Goal: Information Seeking & Learning: Check status

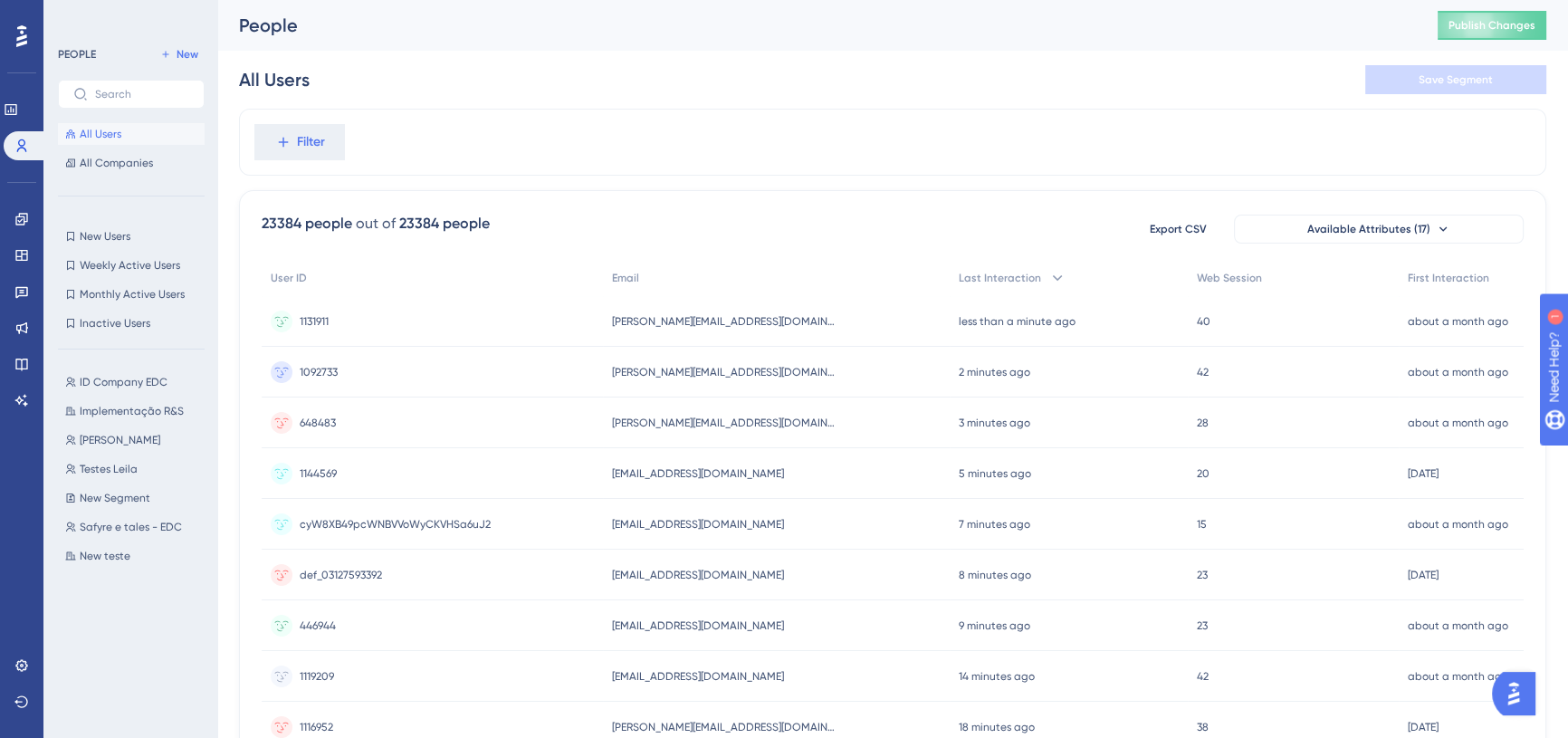
click at [24, 38] on icon at bounding box center [21, 37] width 11 height 22
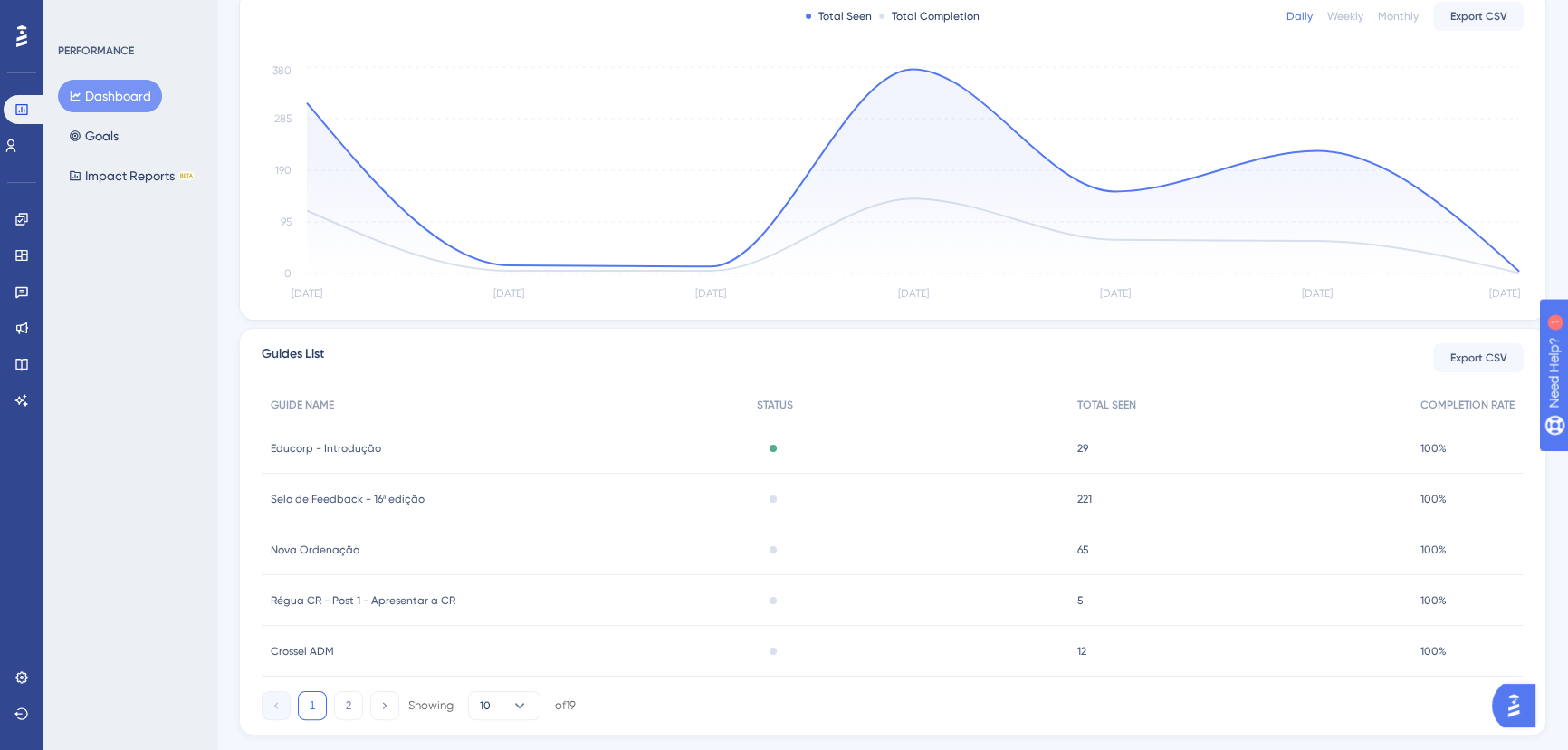
scroll to position [422, 0]
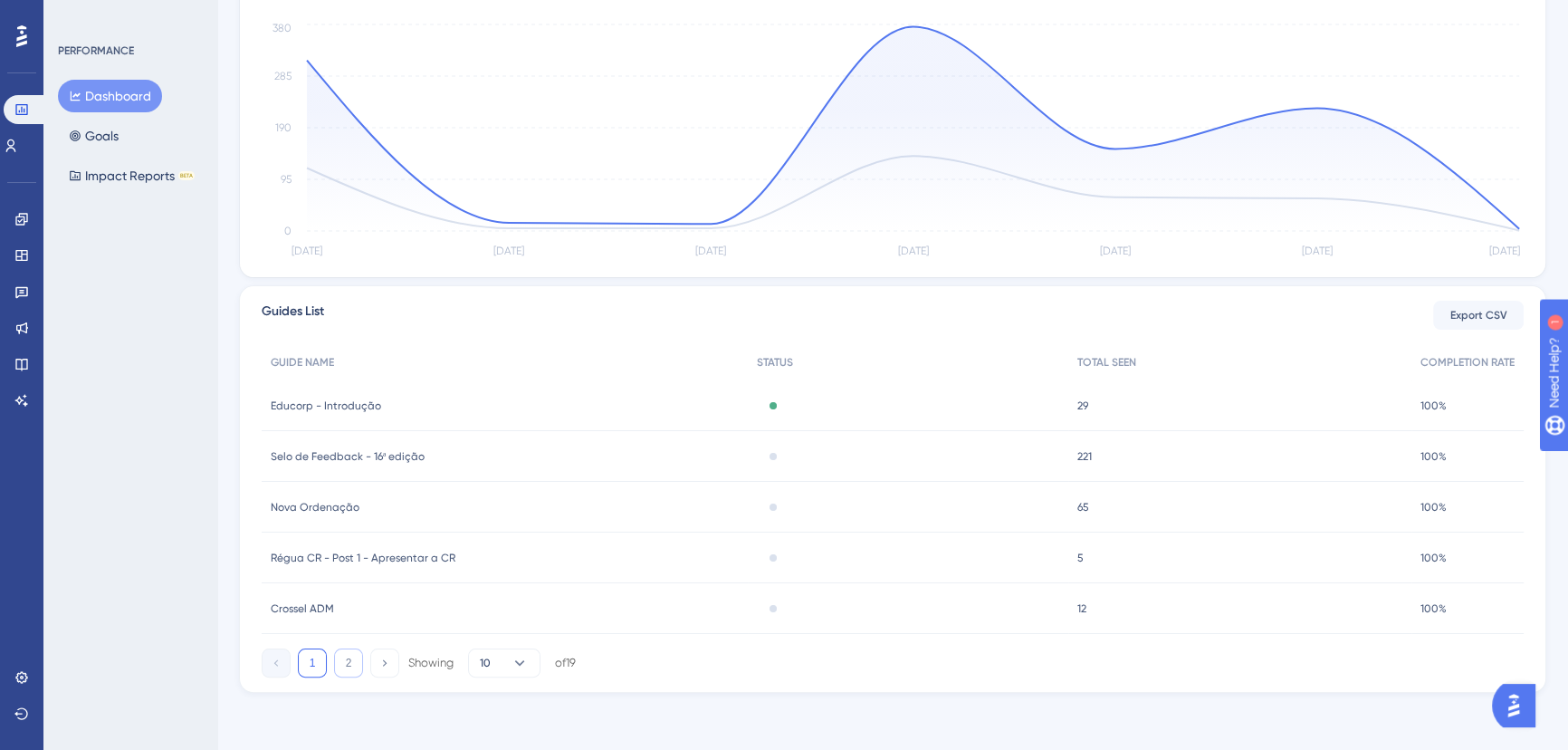
click at [339, 670] on button "2" at bounding box center [348, 662] width 29 height 29
click at [396, 500] on span "Educorp - Cadastro de Colaboradores Manual + Planilha" at bounding box center [384, 507] width 227 height 15
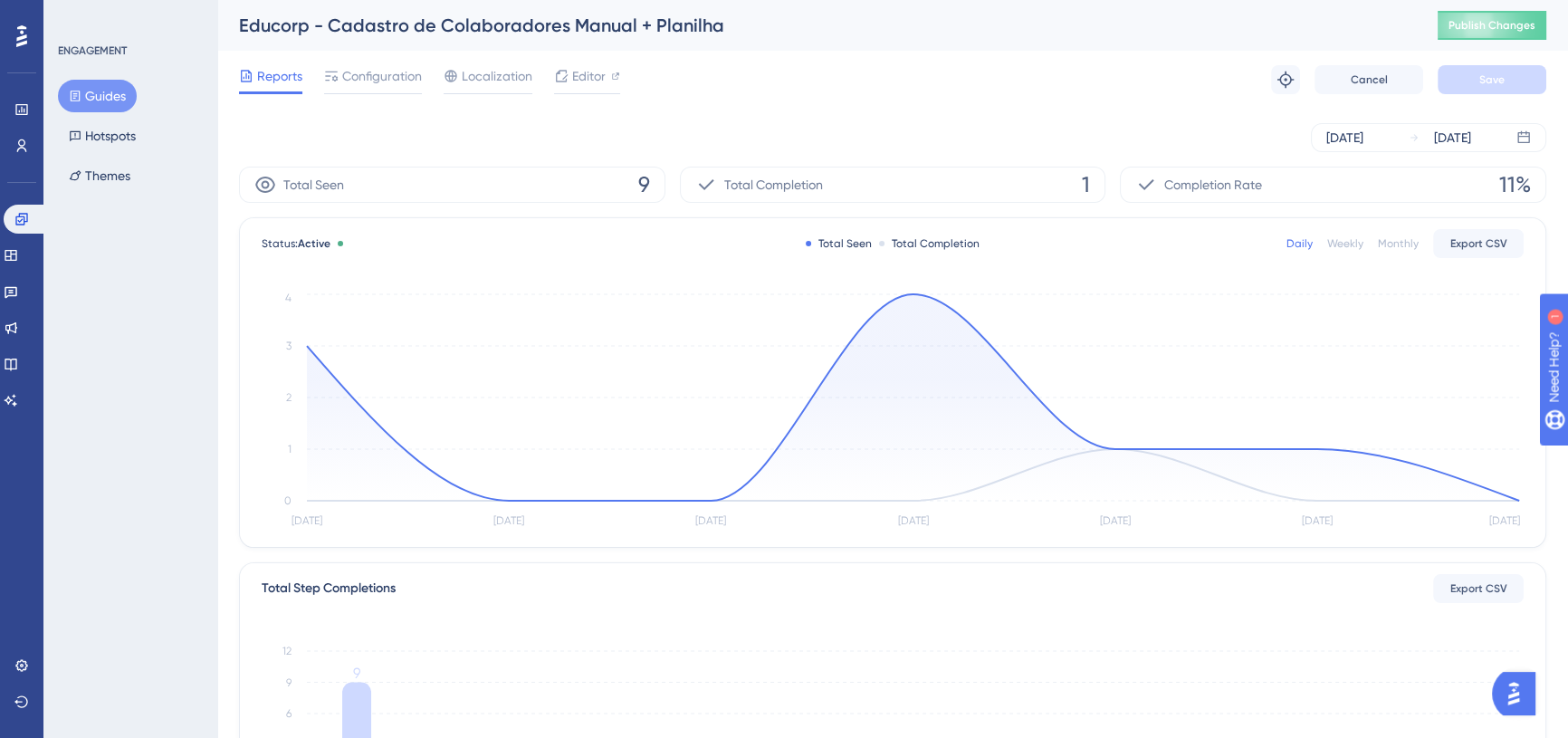
click at [115, 91] on button "Guides" at bounding box center [98, 96] width 79 height 33
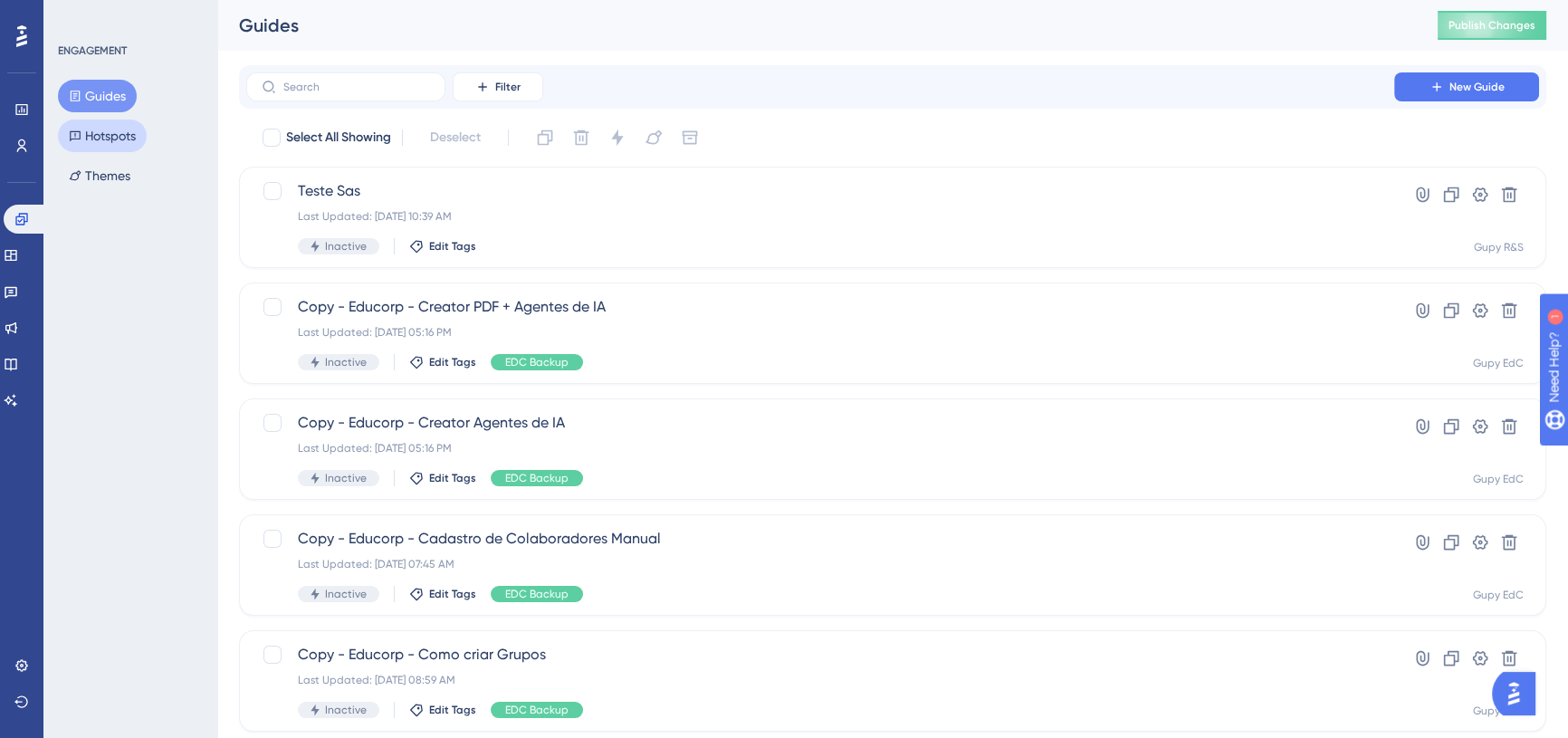
click at [102, 134] on button "Hotspots" at bounding box center [103, 136] width 89 height 33
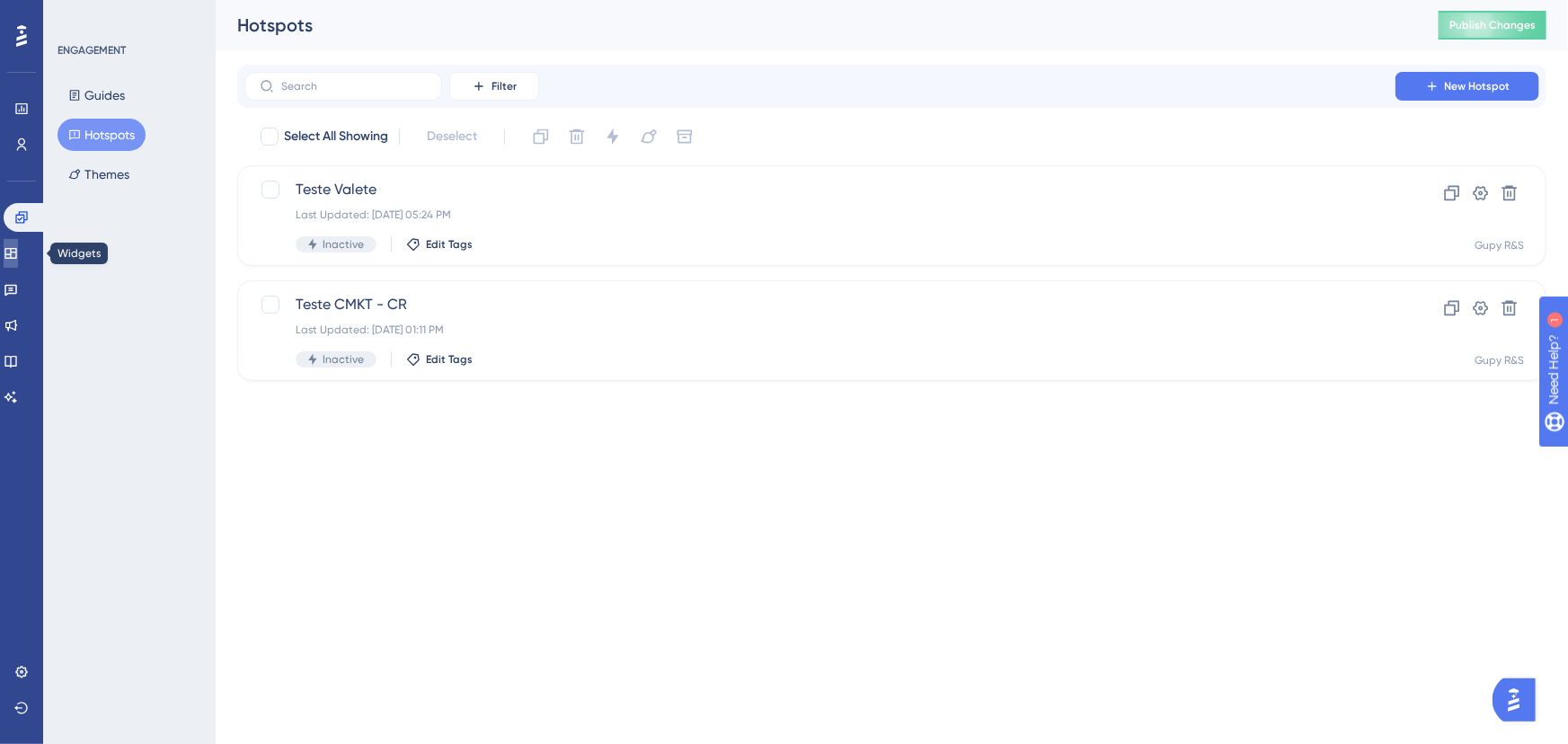
click at [18, 260] on link at bounding box center [11, 252] width 15 height 28
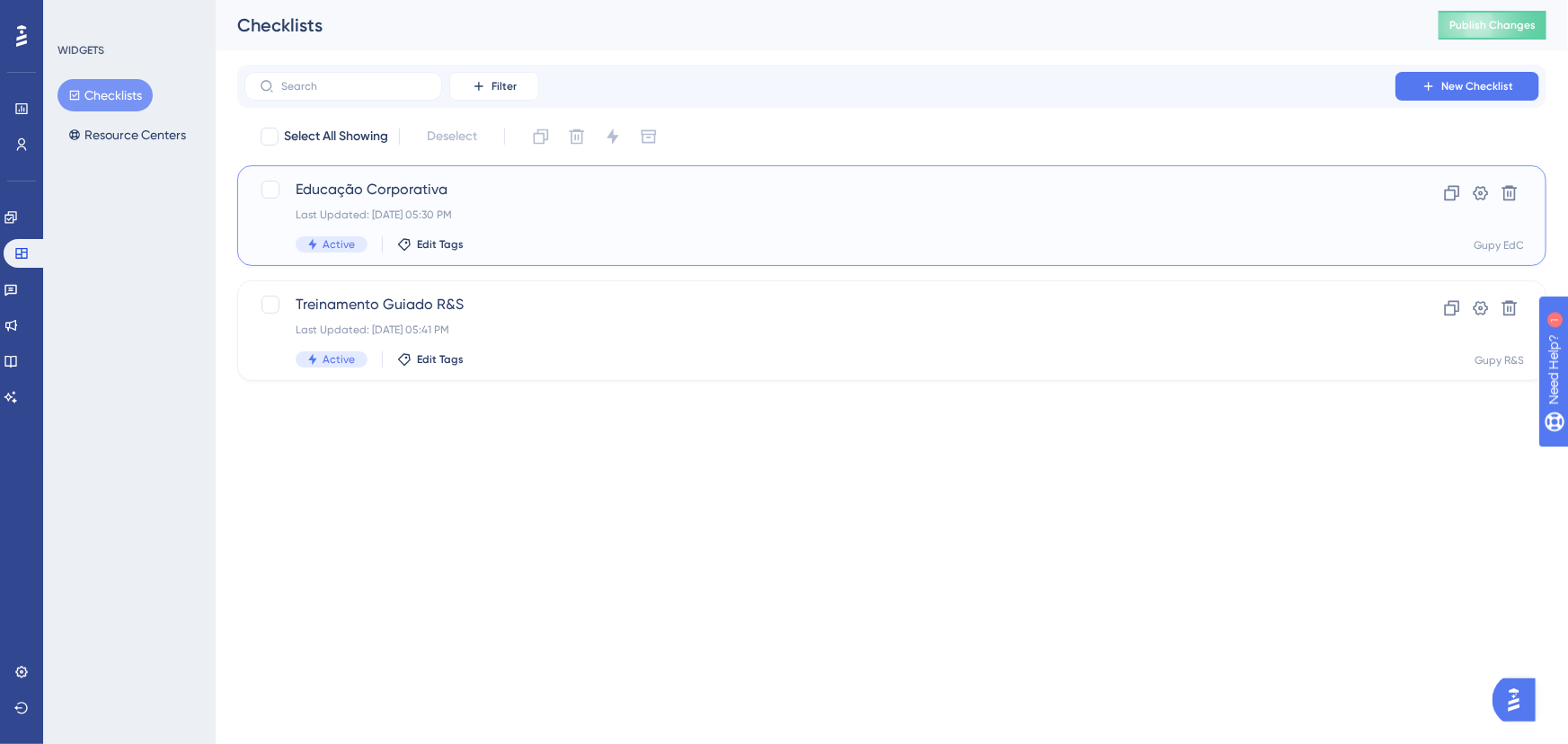
click at [590, 232] on div "Educação Corporativa Last Updated: [DATE] 05:30 PM Active Edit Tags" at bounding box center [820, 215] width 1049 height 74
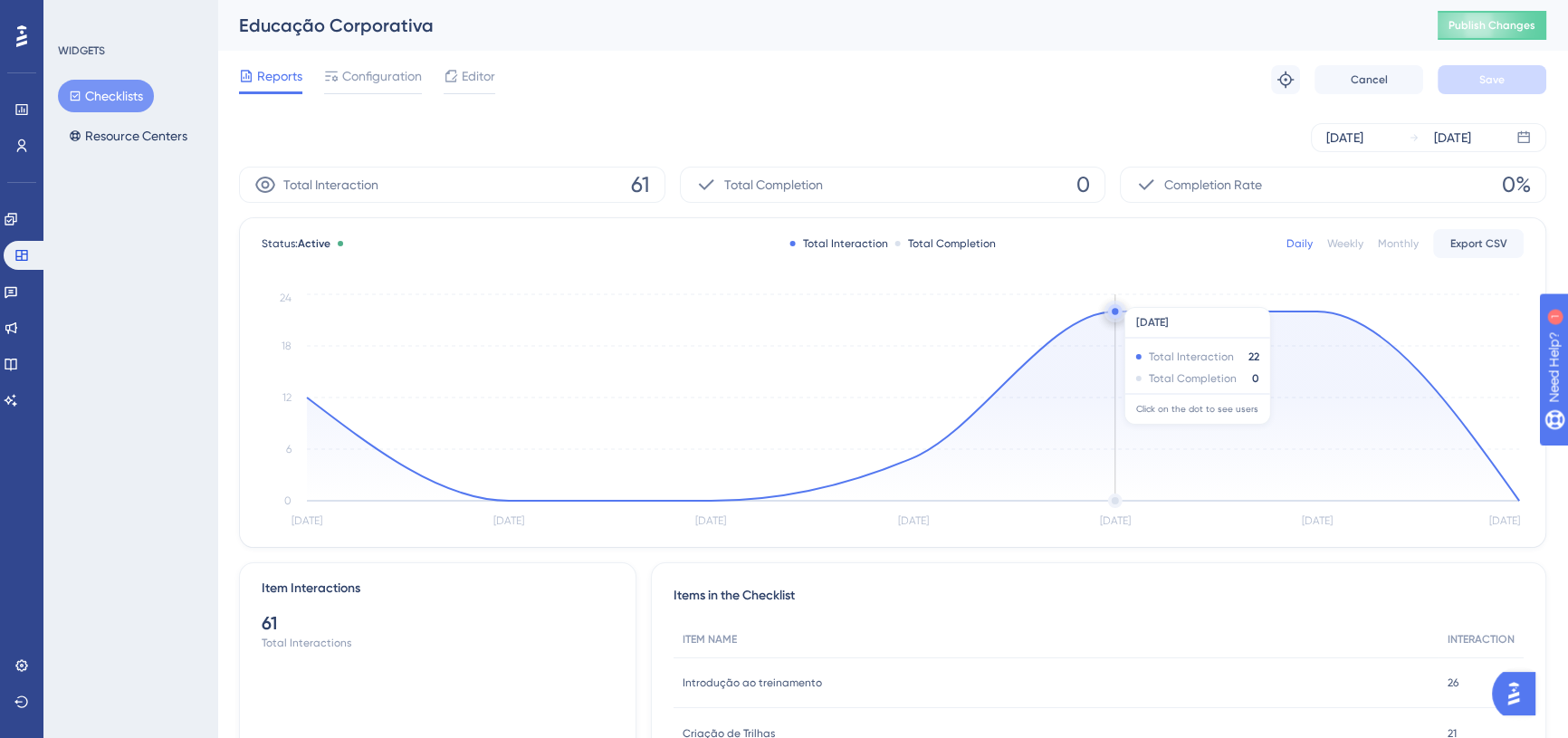
scroll to position [81, 0]
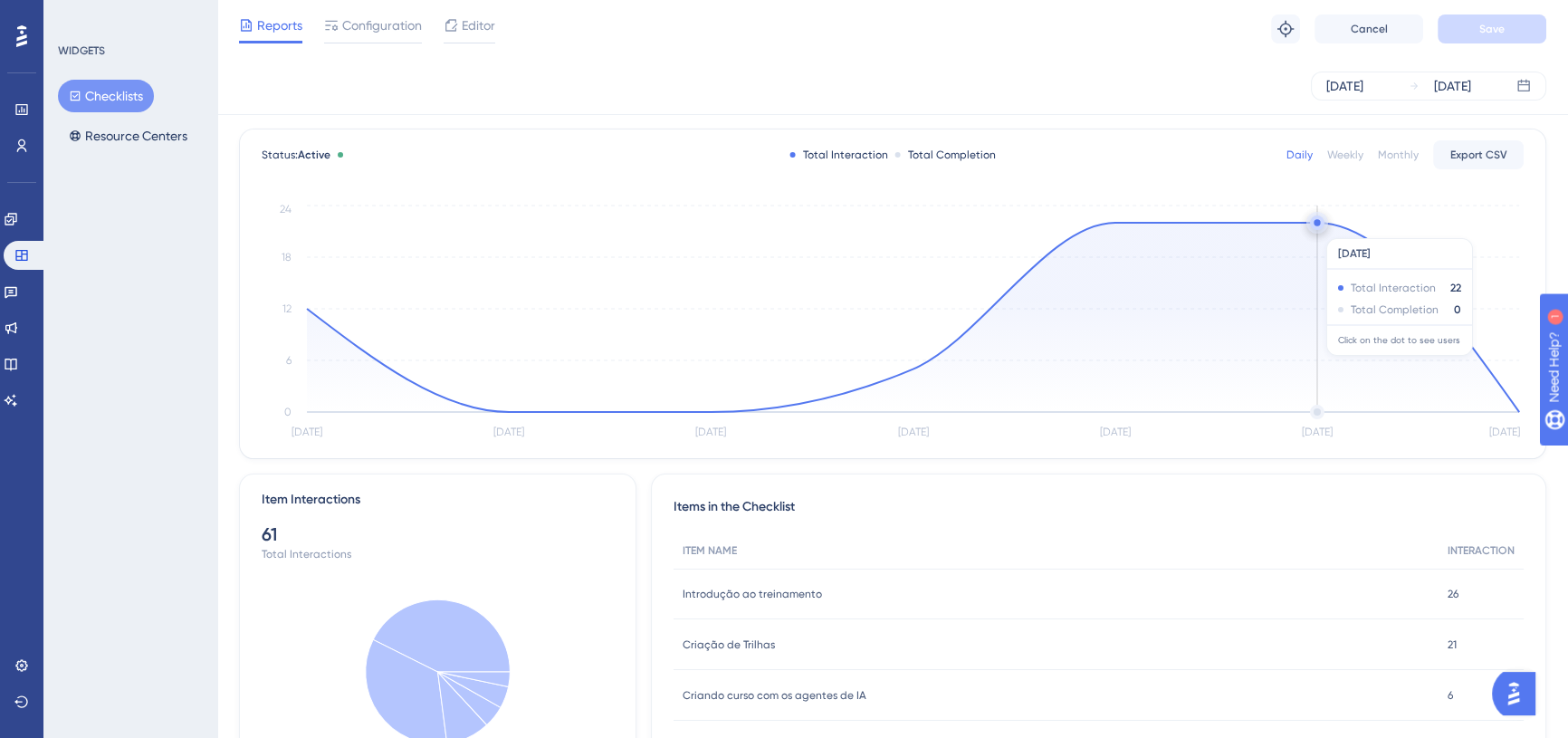
click at [1319, 229] on icon at bounding box center [912, 317] width 1212 height 189
click at [1319, 229] on circle at bounding box center [1317, 224] width 10 height 10
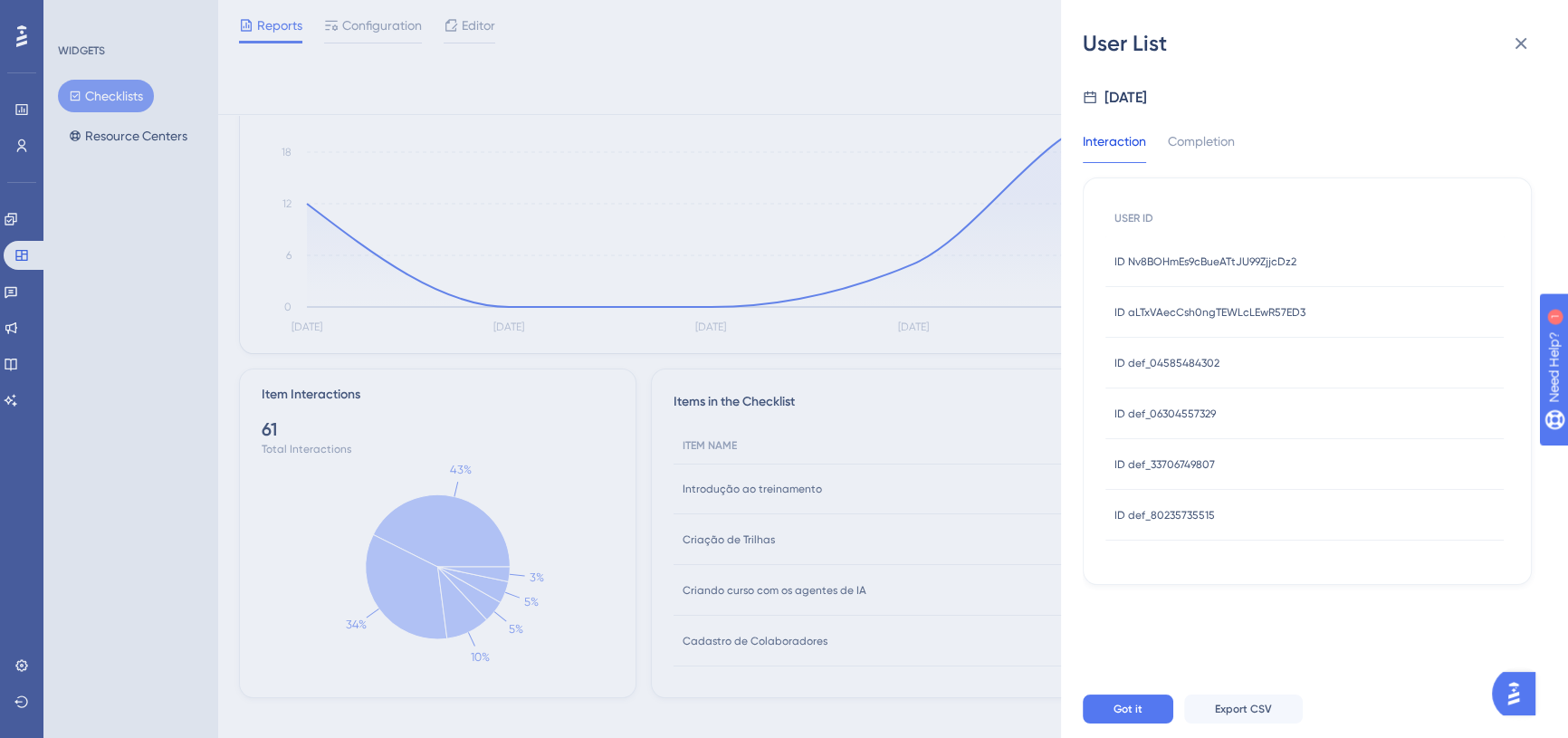
scroll to position [205, 0]
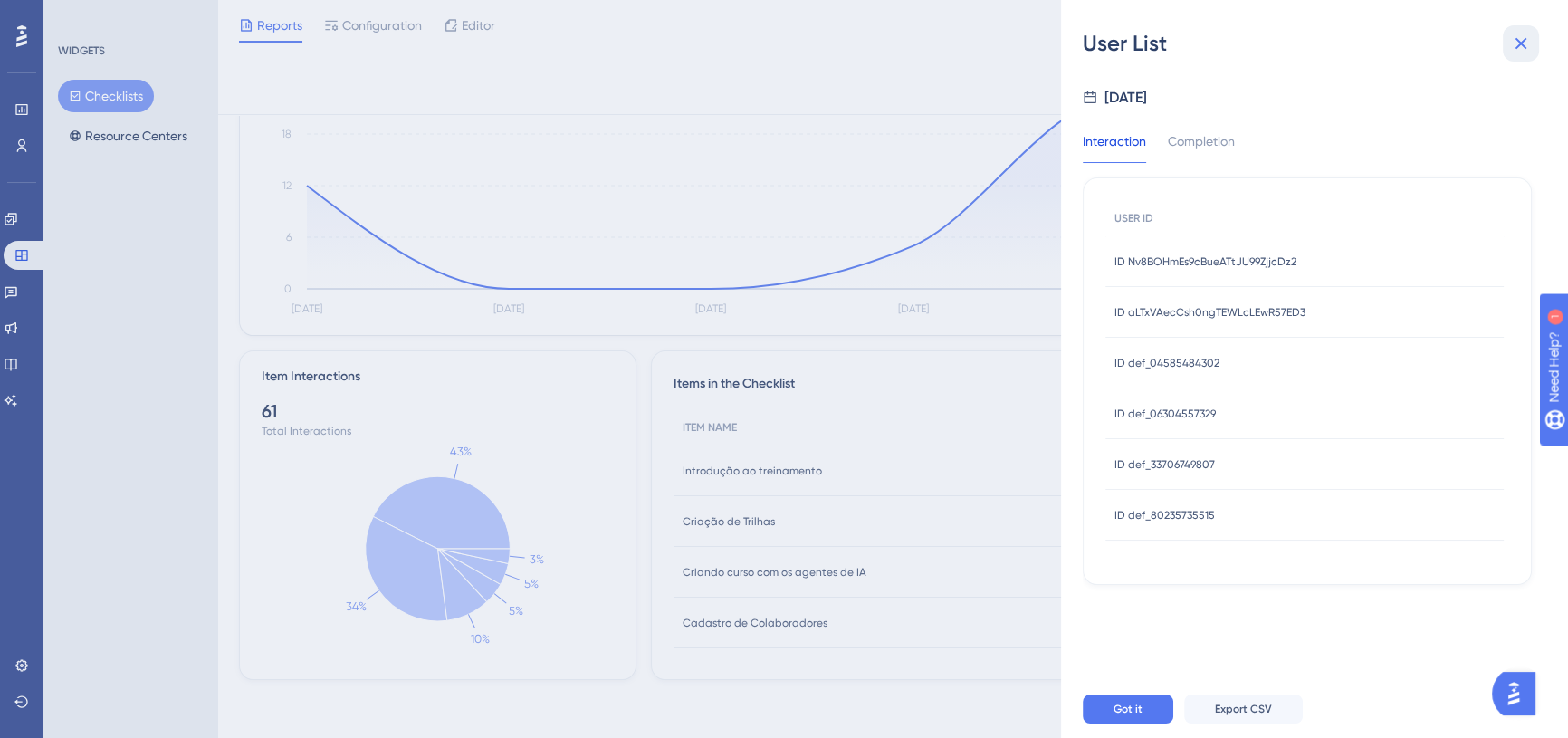
click at [1515, 46] on icon at bounding box center [1521, 44] width 22 height 22
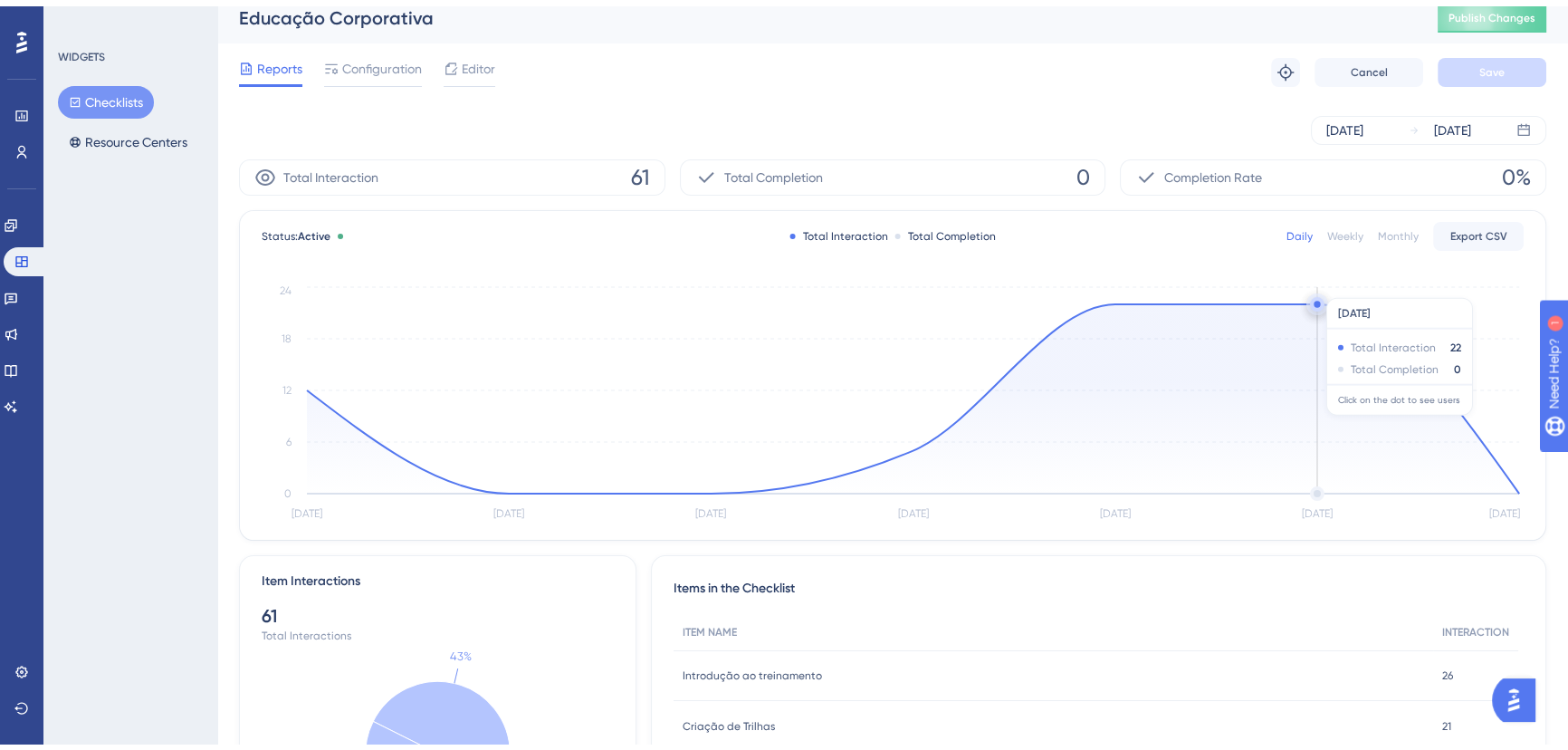
scroll to position [0, 0]
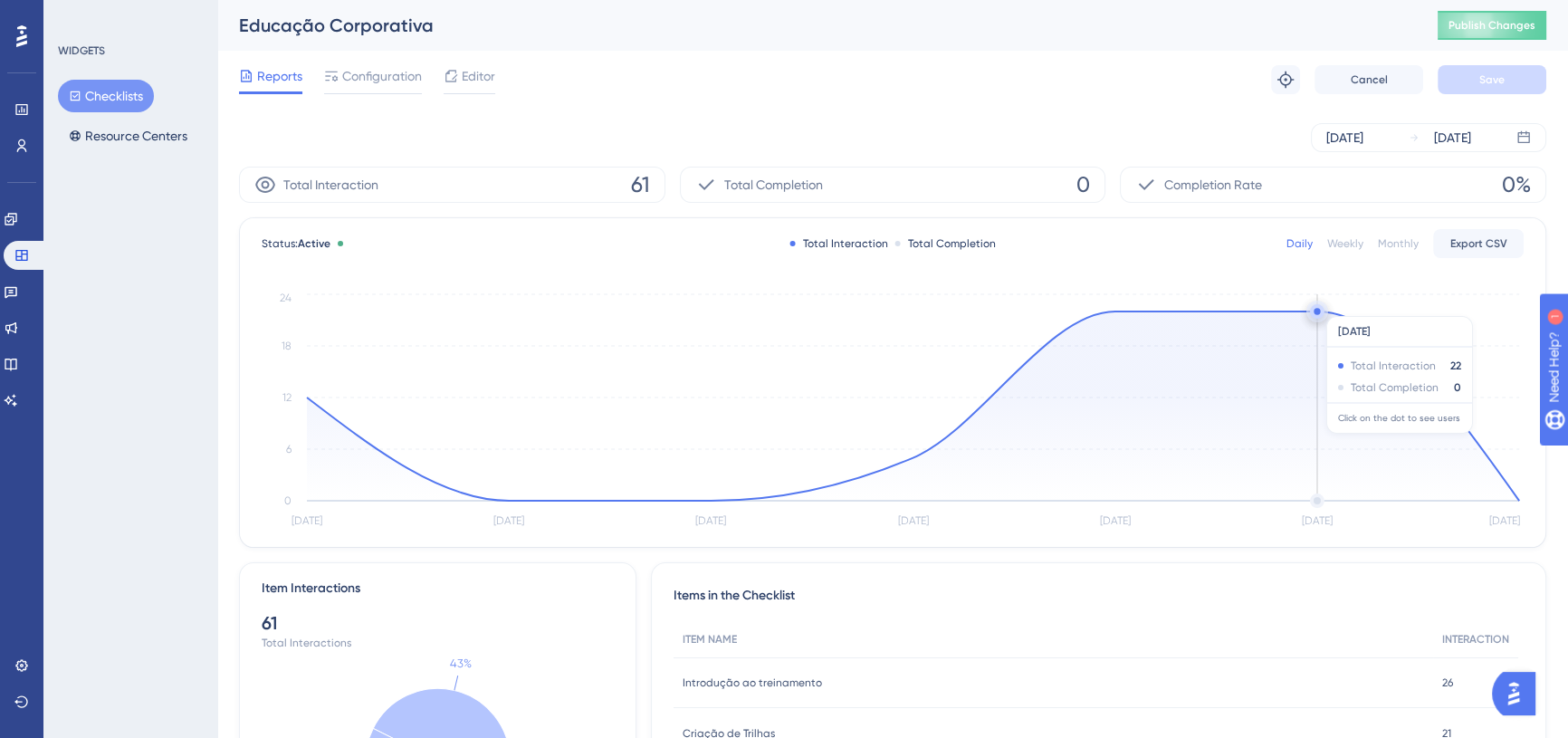
click at [1317, 307] on circle at bounding box center [1317, 311] width 15 height 15
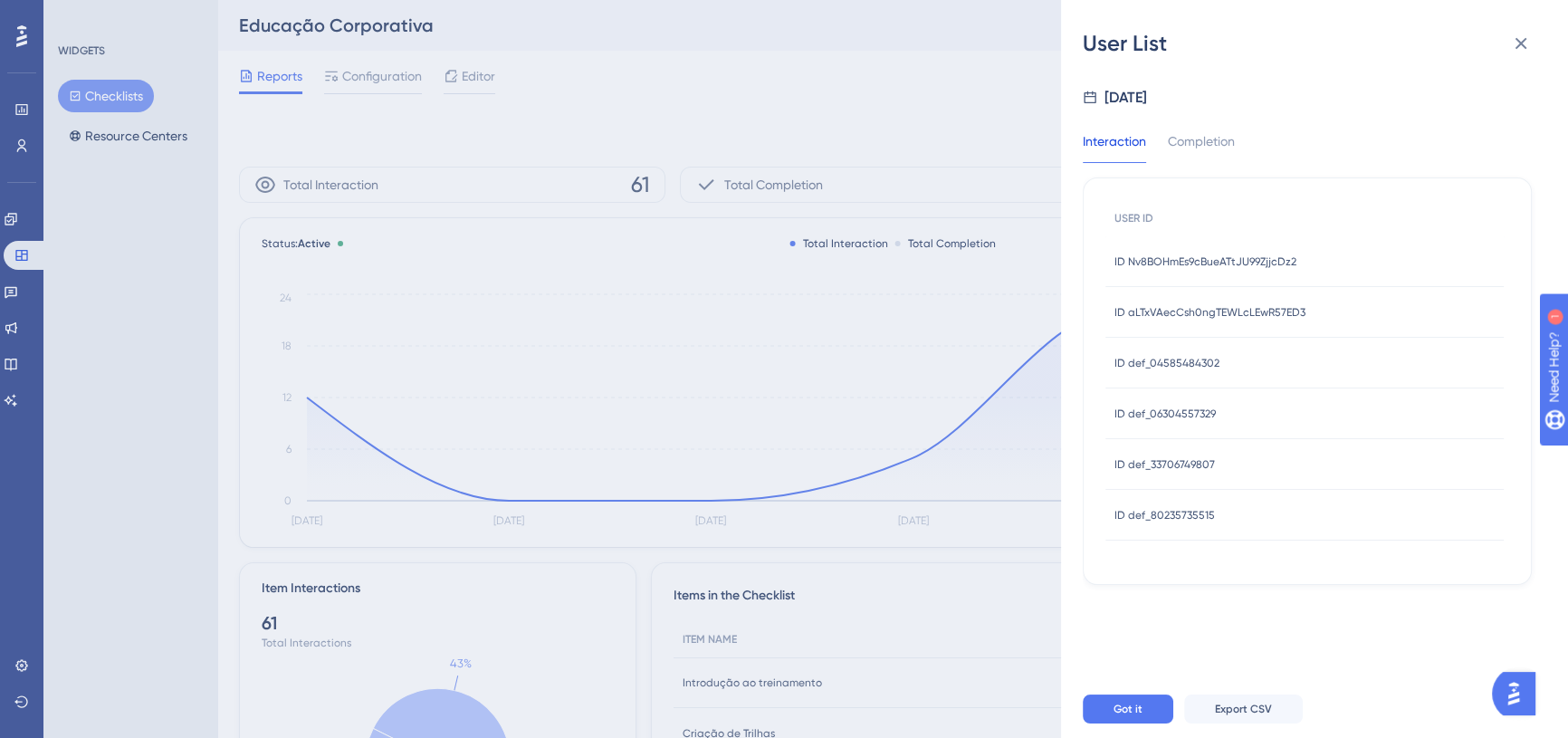
click at [1204, 356] on span "ID def_04585484302" at bounding box center [1167, 363] width 105 height 15
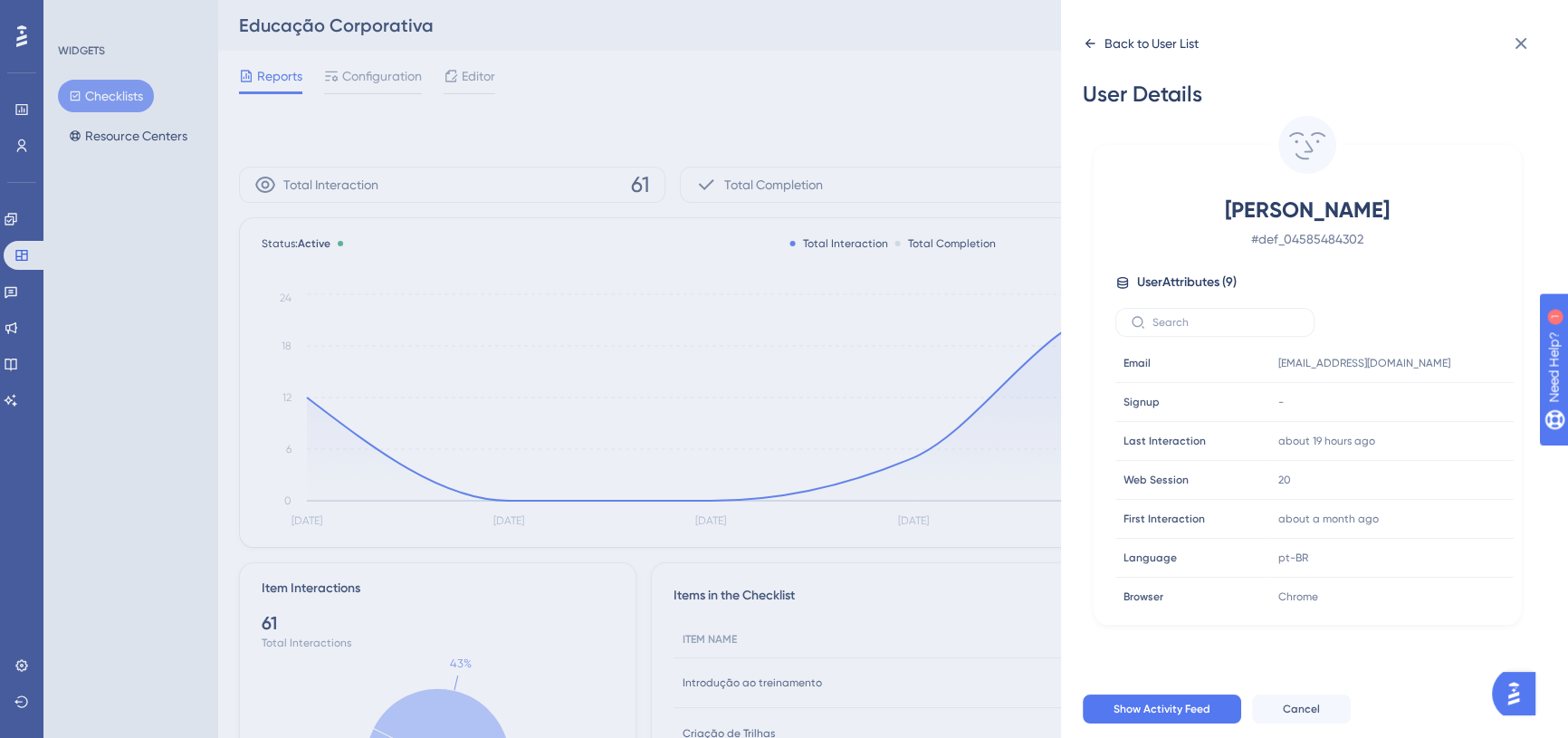
click at [1084, 44] on icon at bounding box center [1089, 44] width 15 height 15
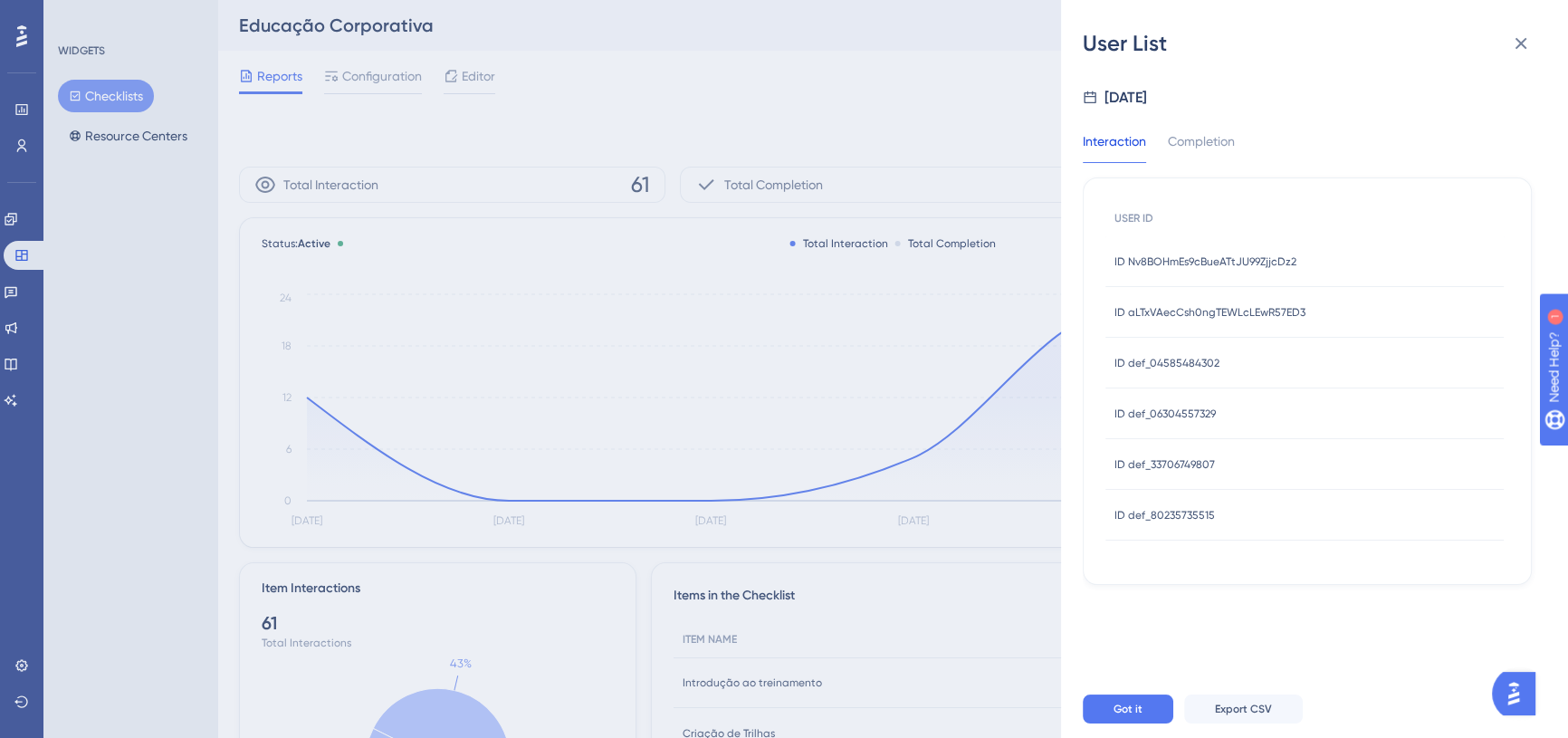
click at [1157, 442] on div "ID def_33706749807 ID def_33706749807" at bounding box center [1165, 464] width 101 height 50
click at [1161, 466] on span "ID def_33706749807" at bounding box center [1165, 464] width 101 height 15
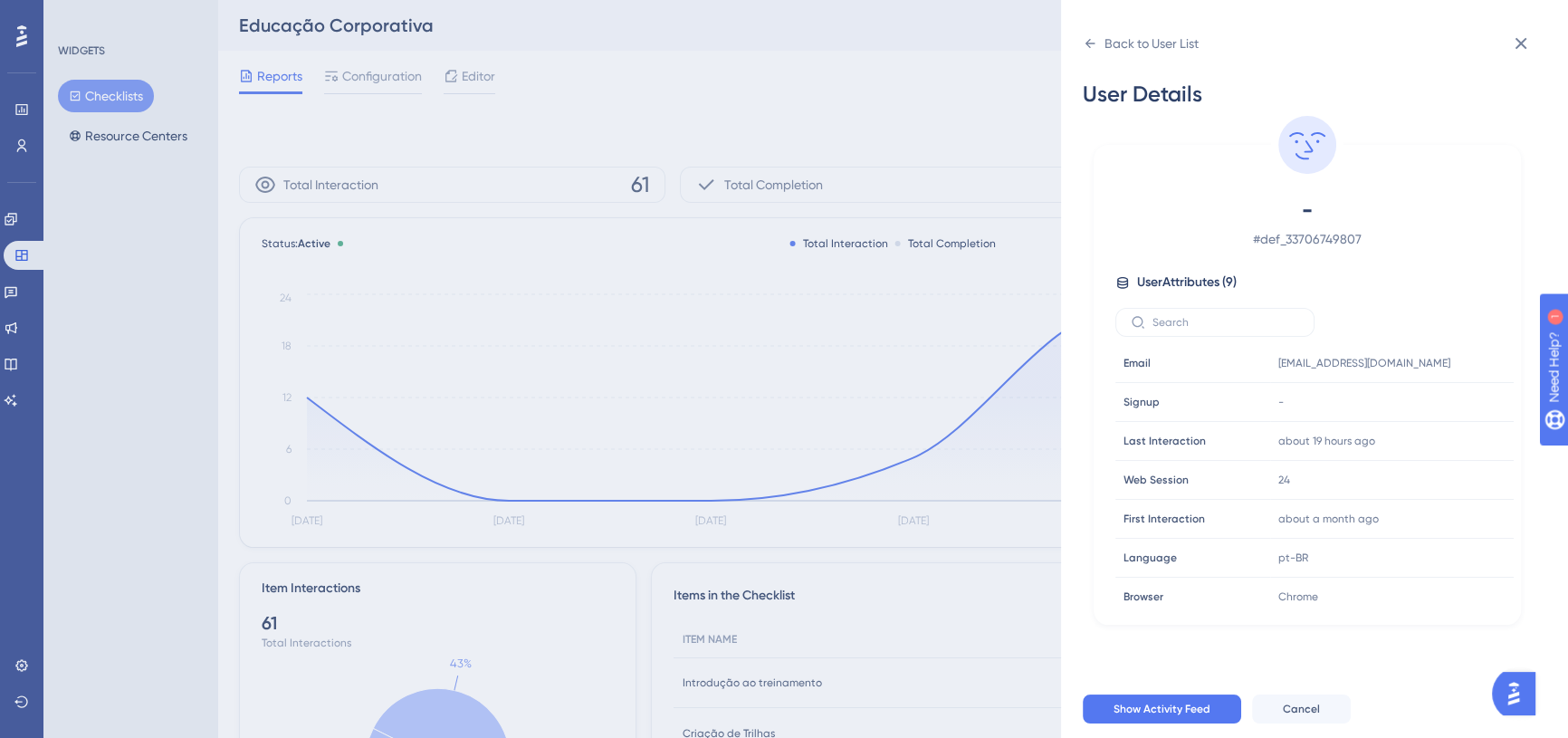
click at [1077, 37] on div "Back to User List User Details - # def_33706749807 User Attributes ( 9 ) Email …" at bounding box center [1315, 369] width 507 height 738
click at [1087, 43] on icon at bounding box center [1089, 44] width 15 height 15
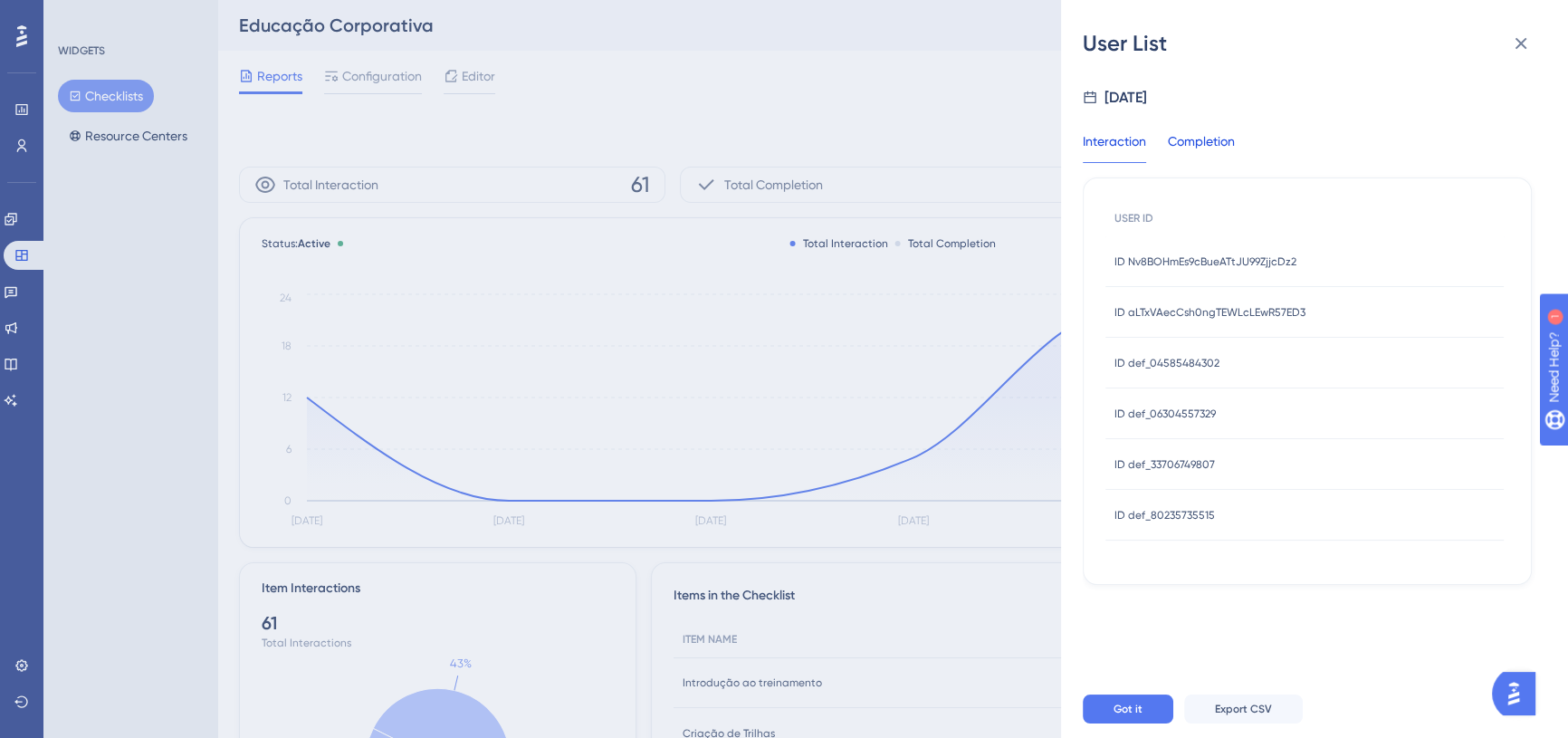
click at [1192, 151] on div "Completion" at bounding box center [1202, 146] width 67 height 33
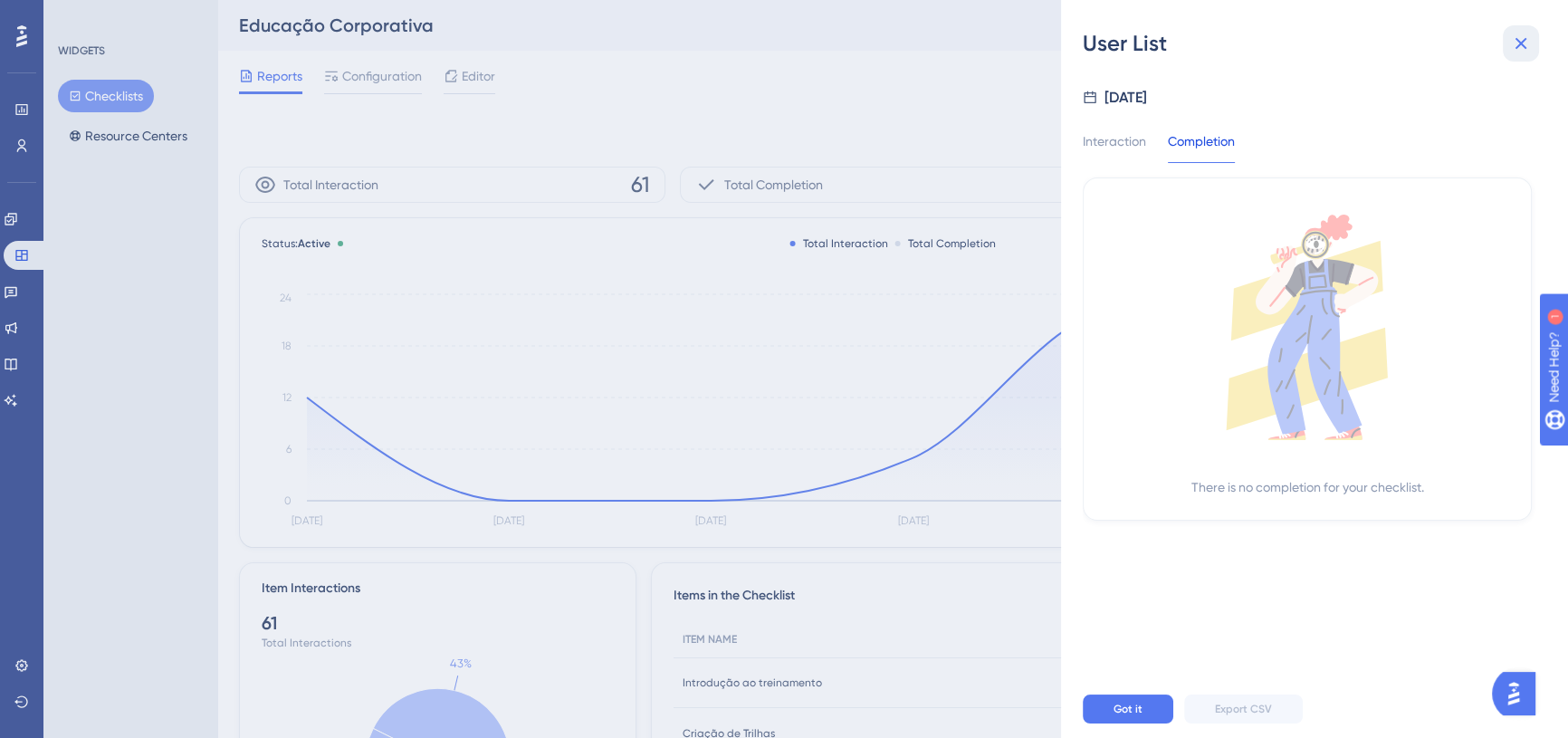
click at [1517, 42] on icon at bounding box center [1521, 44] width 22 height 22
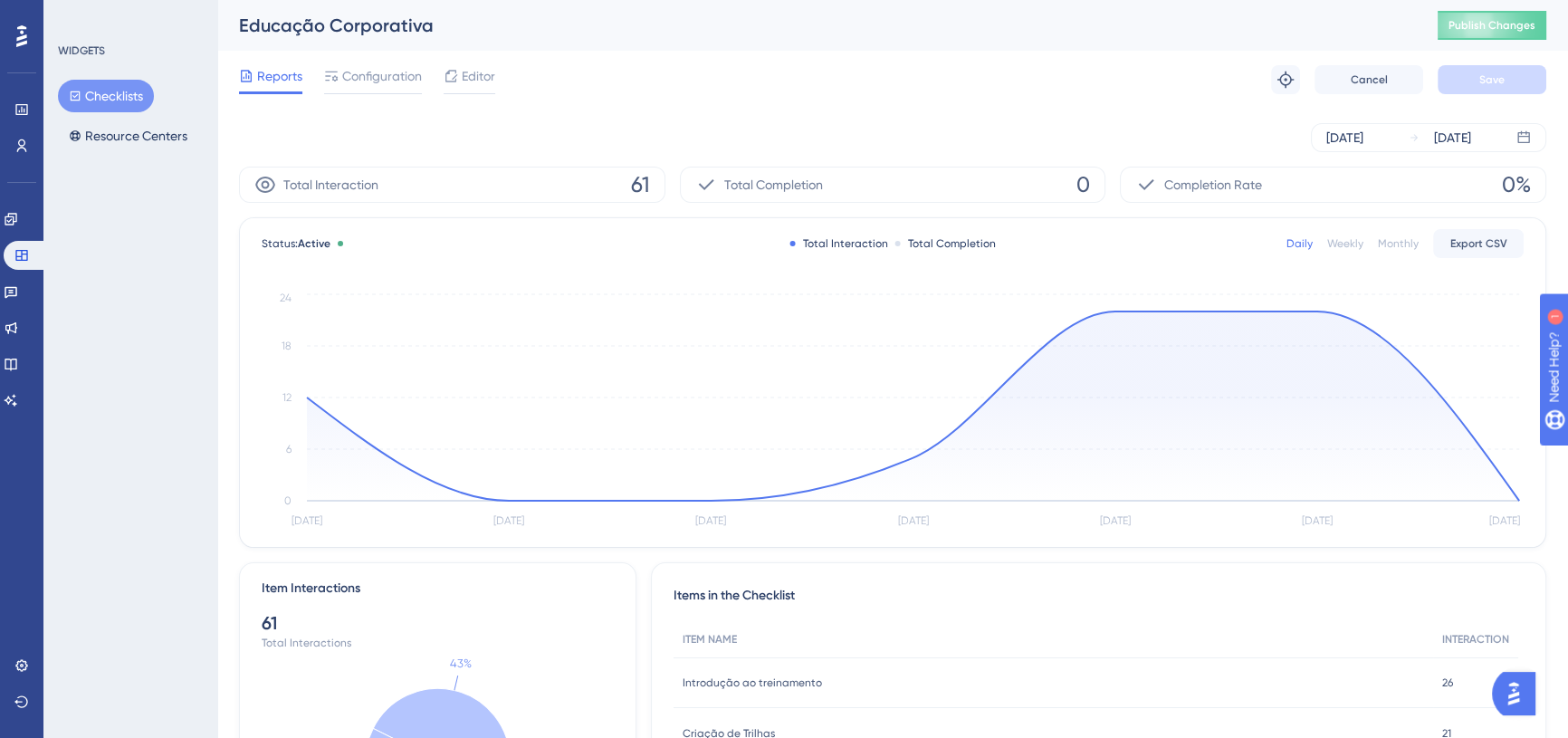
click at [131, 81] on button "Checklists" at bounding box center [106, 96] width 96 height 33
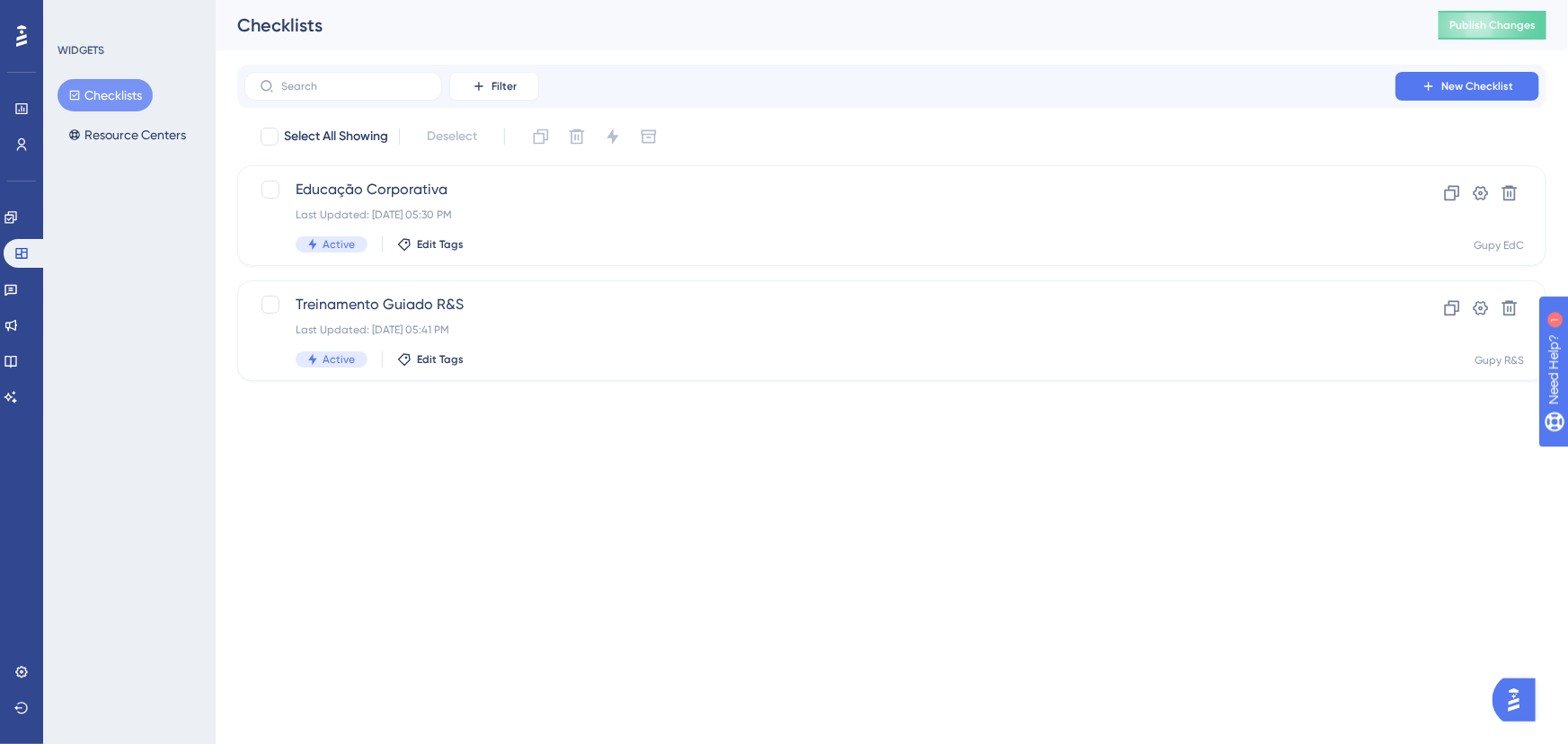
click at [27, 39] on div at bounding box center [21, 35] width 28 height 28
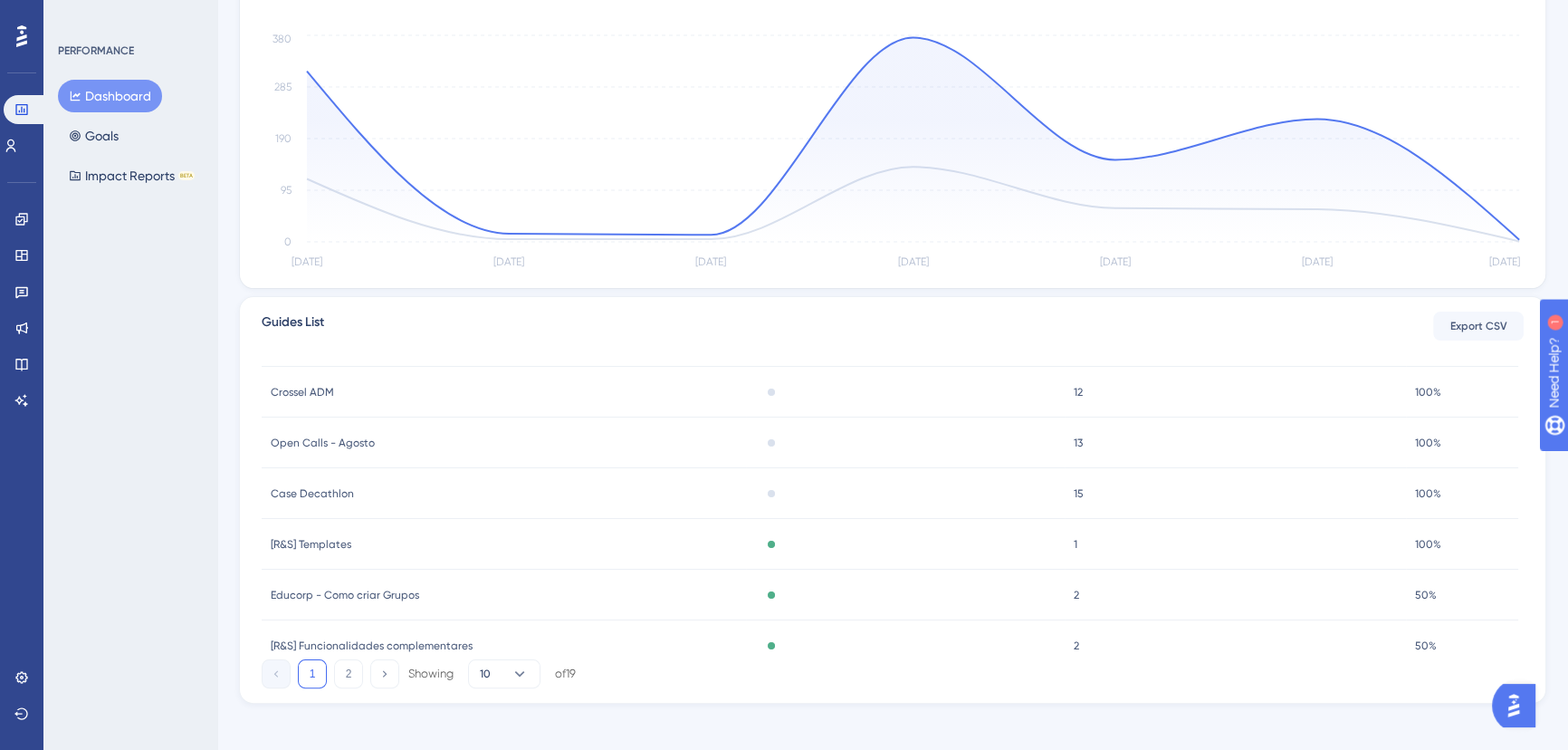
scroll to position [267, 0]
click at [639, 558] on div "Educorp - Como criar Grupos Educorp - Como criar Grupos" at bounding box center [504, 554] width 485 height 50
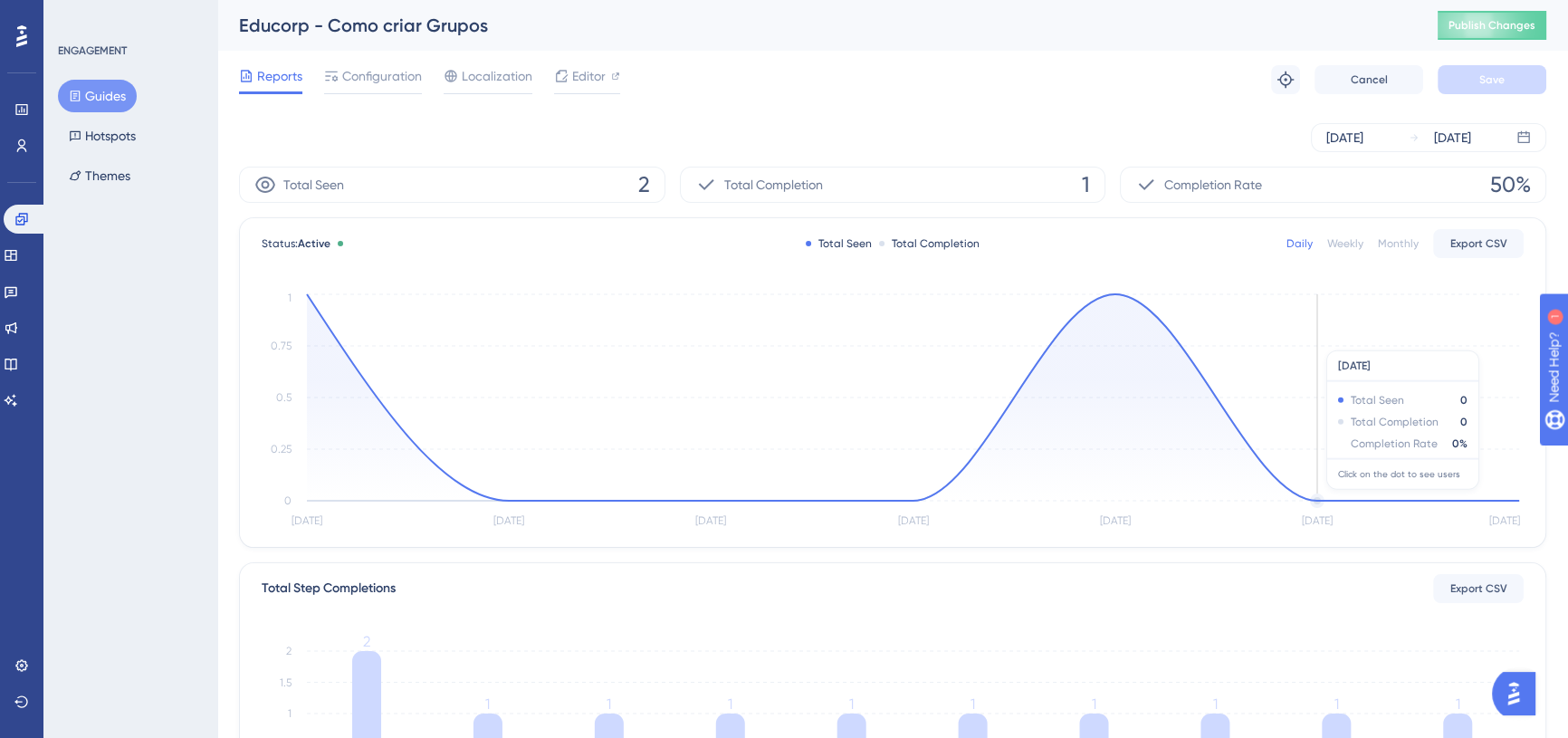
click at [1317, 498] on circle at bounding box center [1317, 501] width 11 height 11
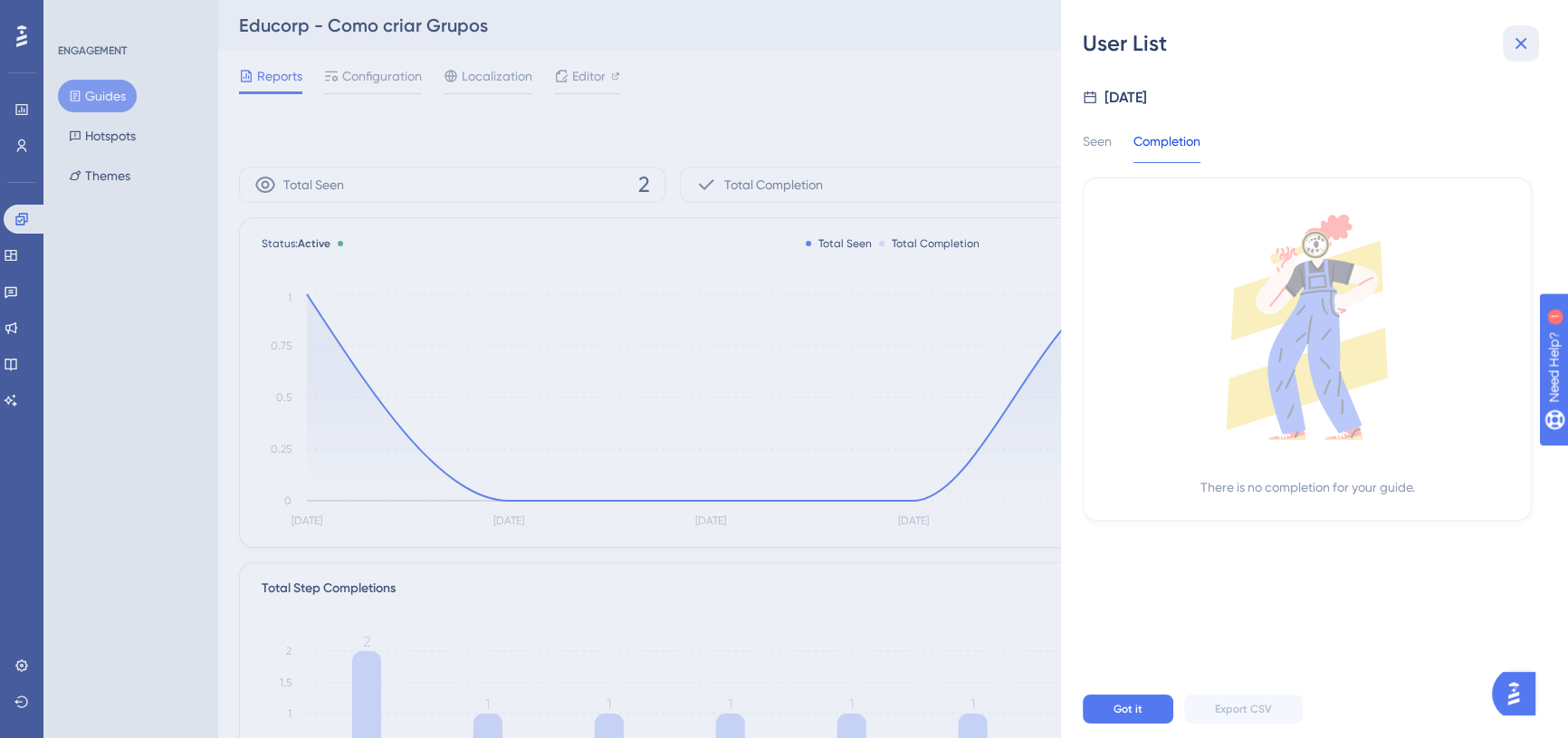
click at [1524, 38] on icon at bounding box center [1521, 44] width 22 height 22
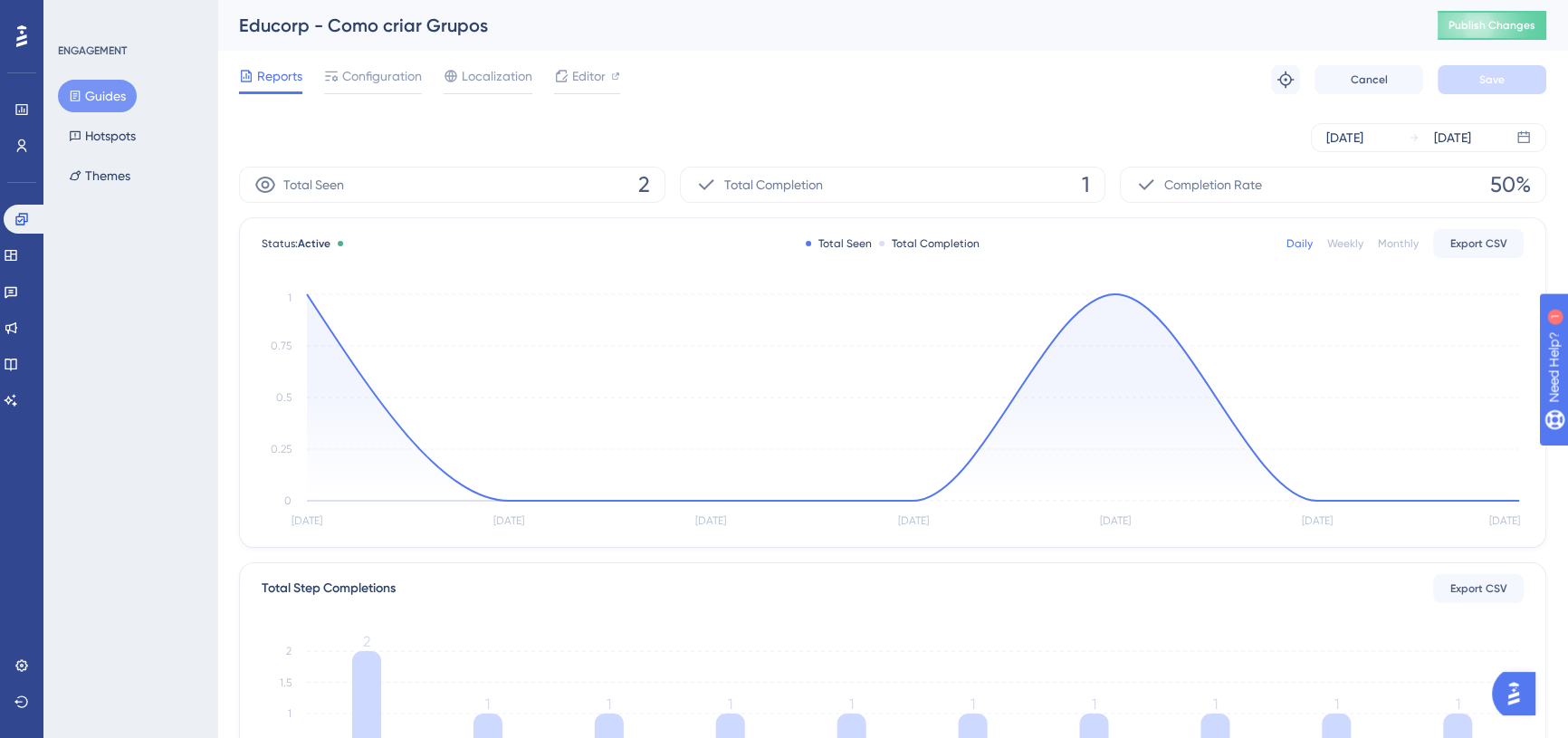
click at [18, 37] on icon at bounding box center [21, 37] width 11 height 22
